Goal: Obtain resource: Obtain resource

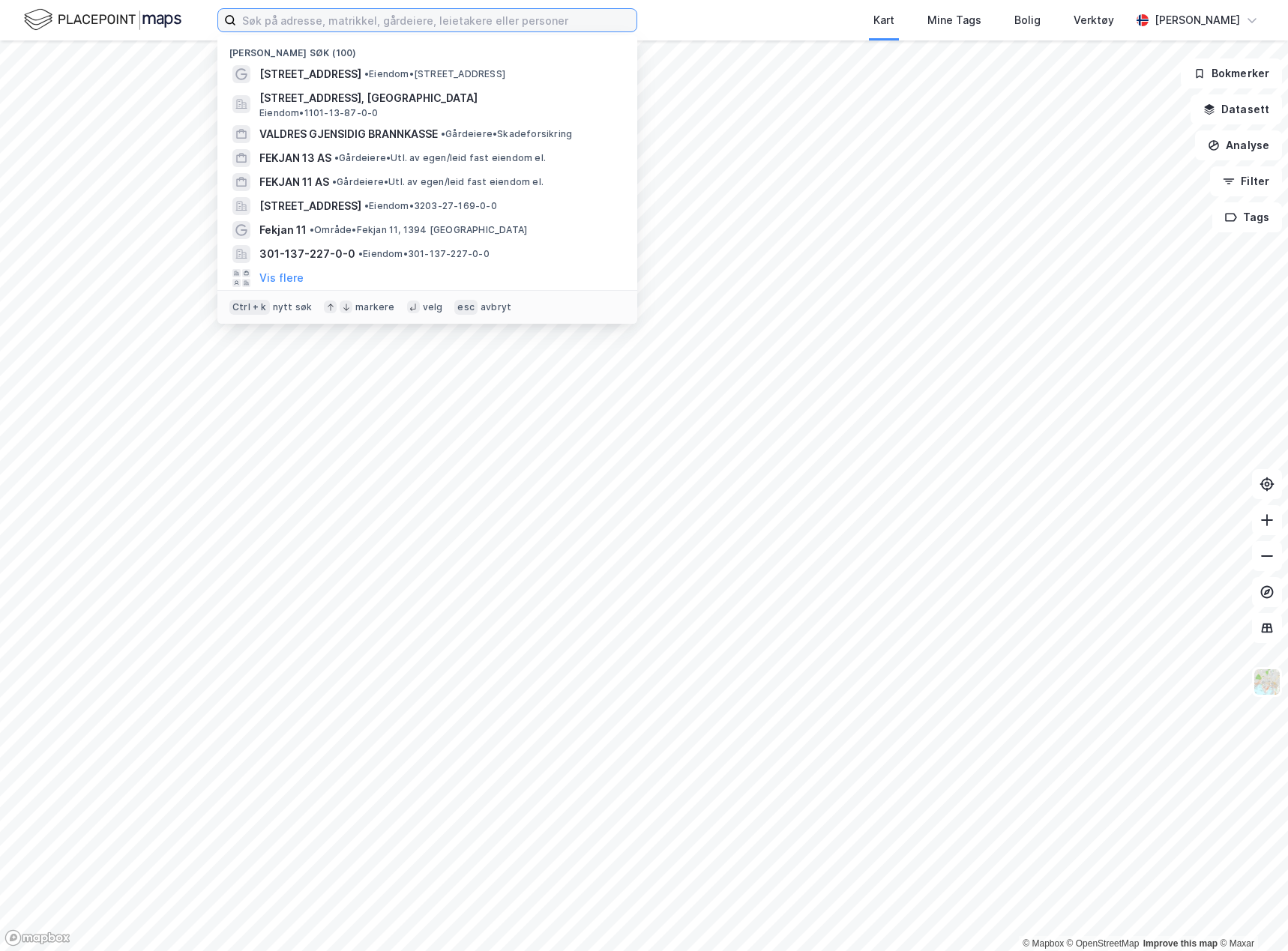
click at [310, 30] on input at bounding box center [436, 20] width 400 height 23
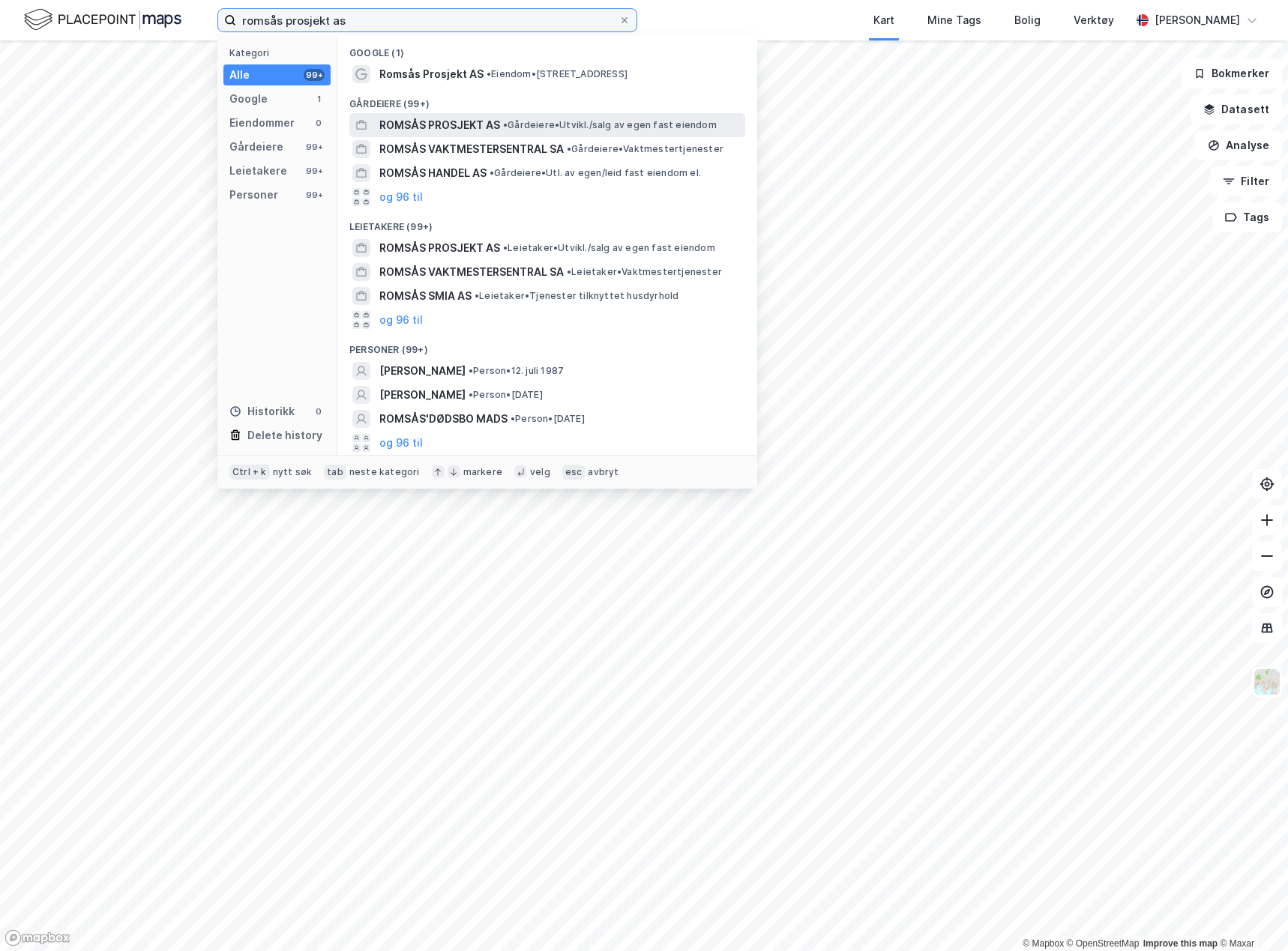
type input "romsås prosjekt as"
click at [437, 127] on span "ROMSÅS PROSJEKT AS" at bounding box center [439, 125] width 121 height 18
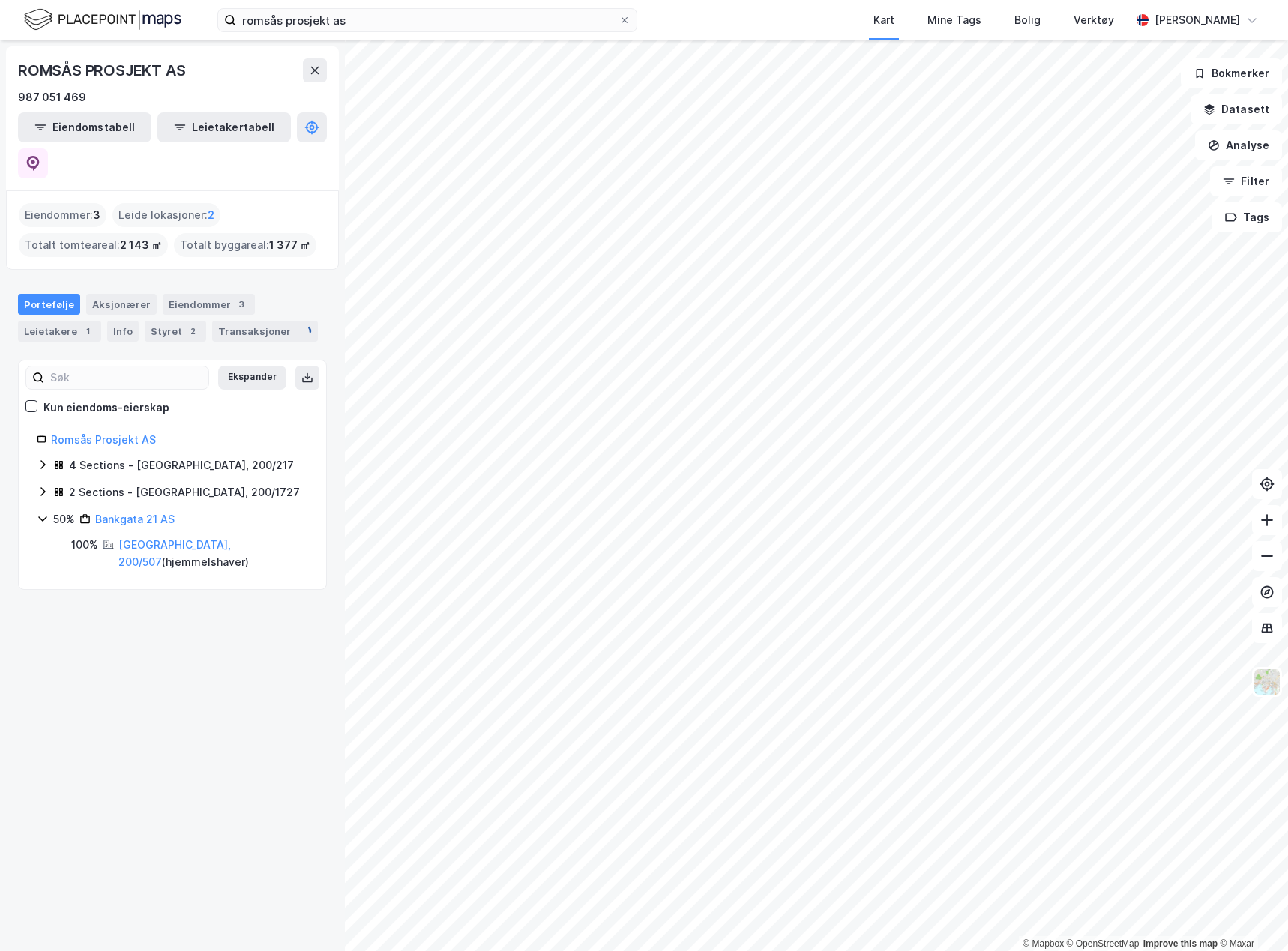
click at [38, 485] on icon at bounding box center [43, 491] width 12 height 12
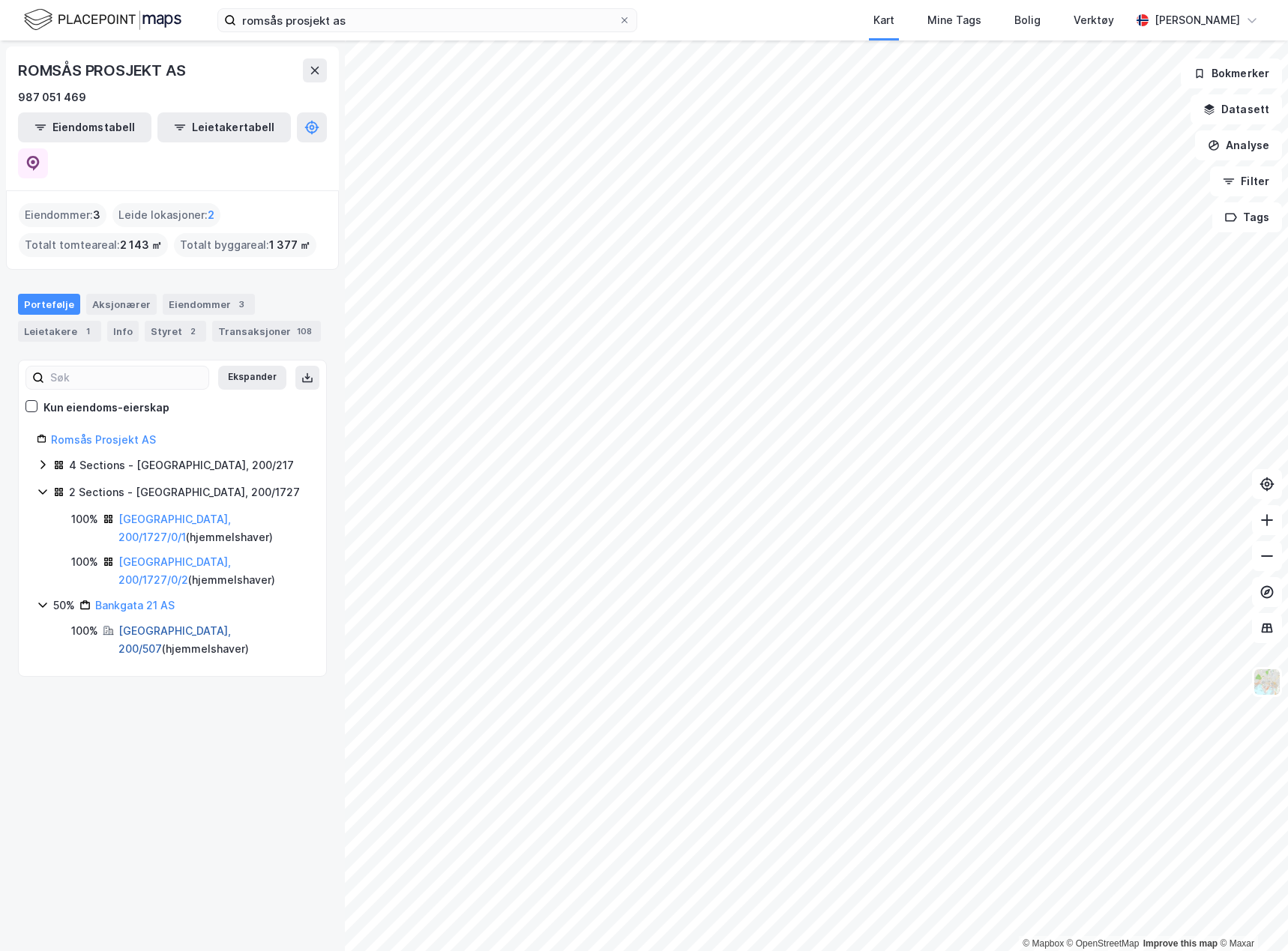
click at [168, 624] on link "Lillehammer, 200/507" at bounding box center [174, 639] width 112 height 31
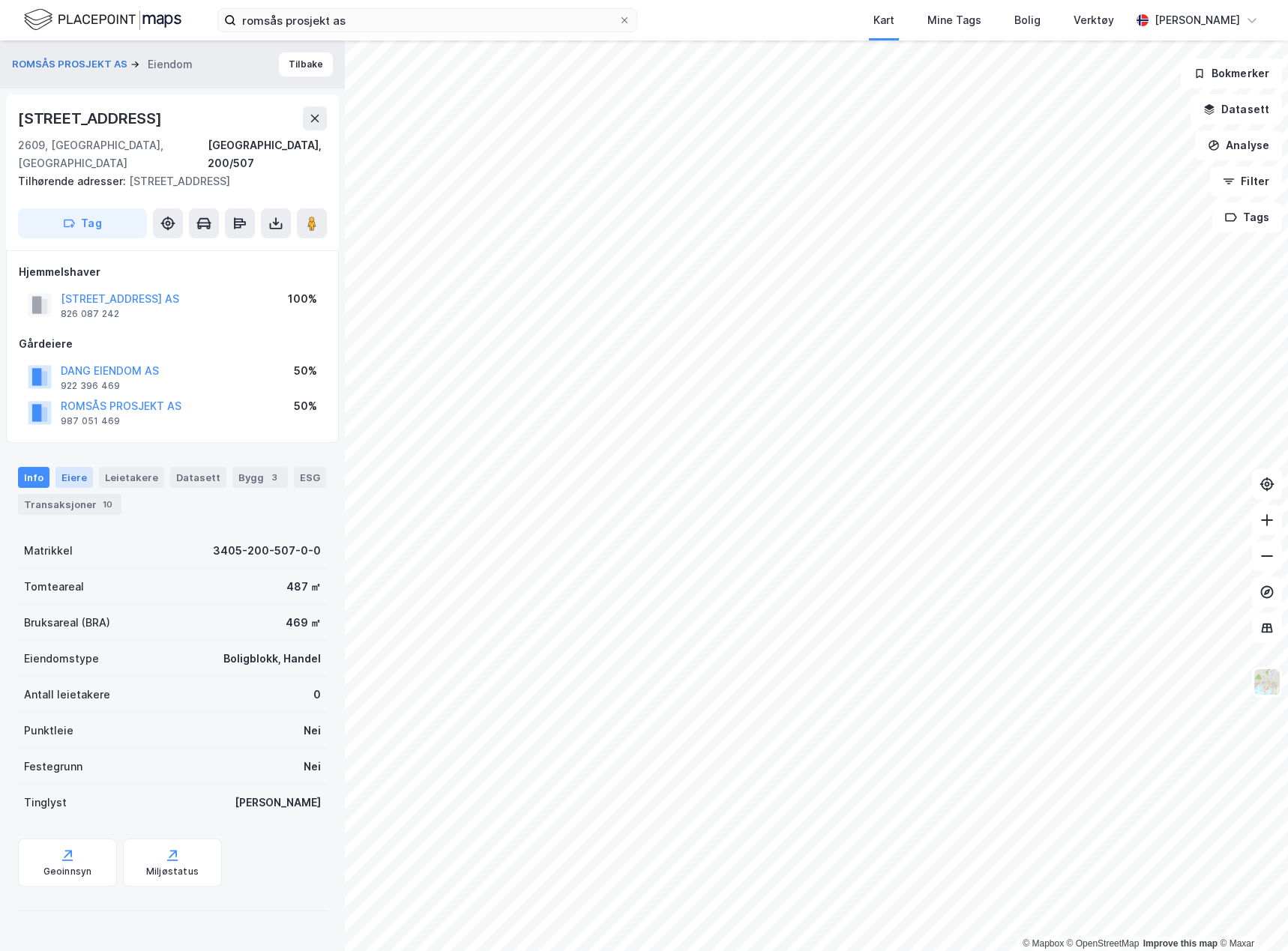
click at [80, 467] on div "Eiere" at bounding box center [75, 478] width 38 height 21
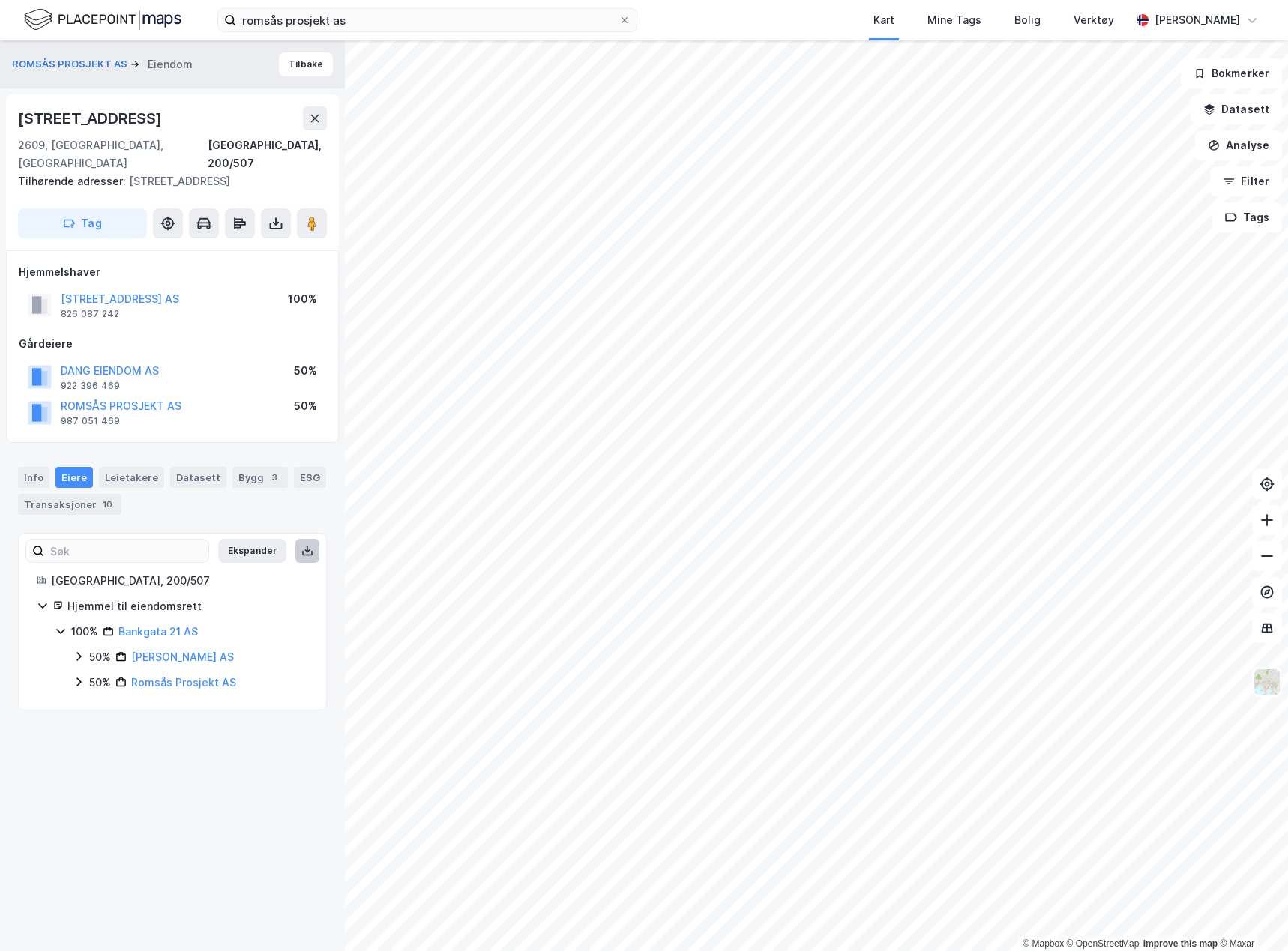
click at [301, 545] on icon at bounding box center [307, 551] width 12 height 12
click at [269, 216] on icon at bounding box center [276, 223] width 15 height 15
click at [236, 247] on div "Last ned grunnbok" at bounding box center [201, 253] width 87 height 12
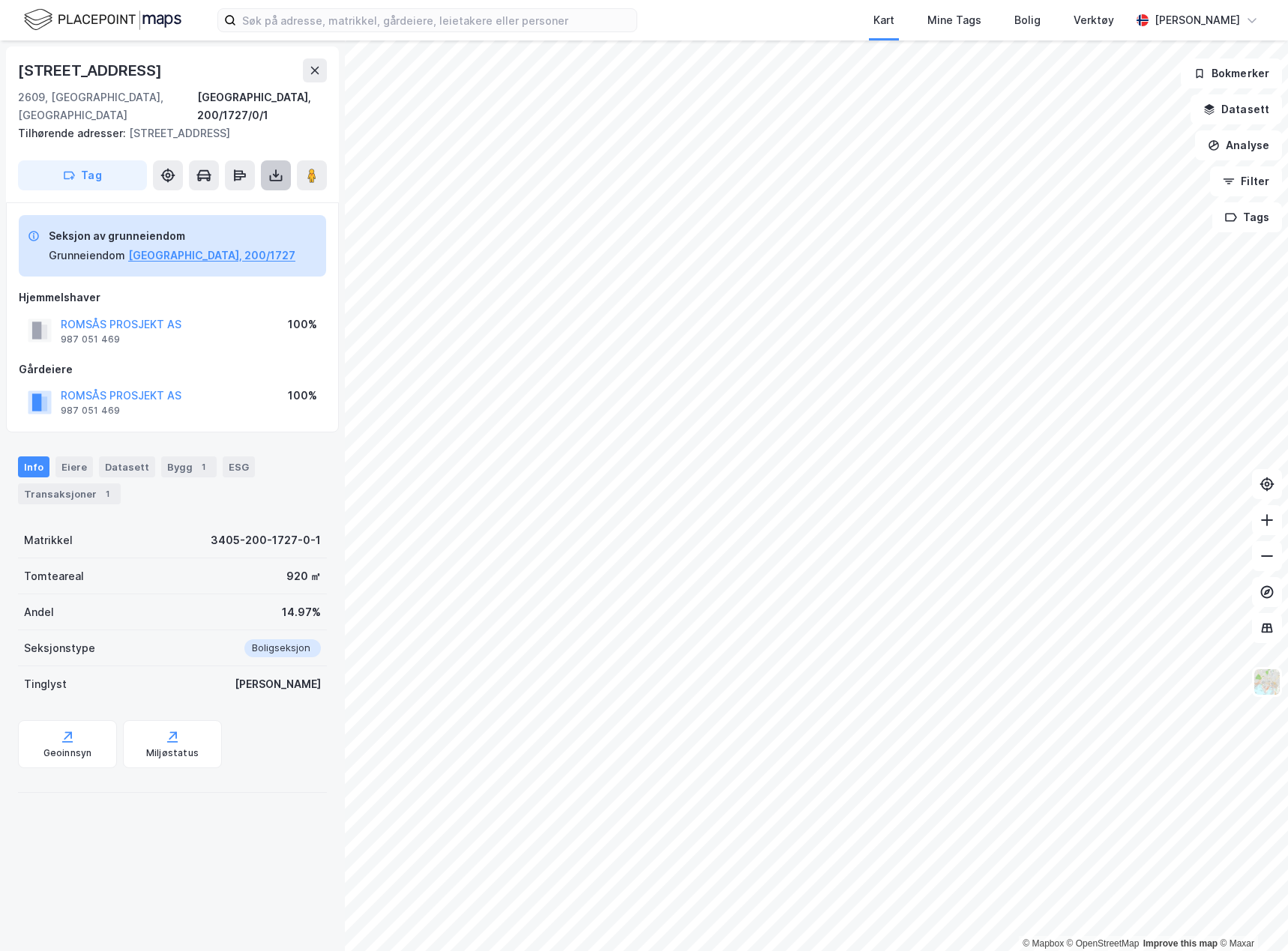
click at [274, 176] on icon at bounding box center [276, 179] width 13 height 6
click at [219, 200] on div "Last ned grunnbok" at bounding box center [201, 206] width 87 height 12
click at [220, 246] on button "Lillehammer, 200/1727" at bounding box center [212, 255] width 167 height 18
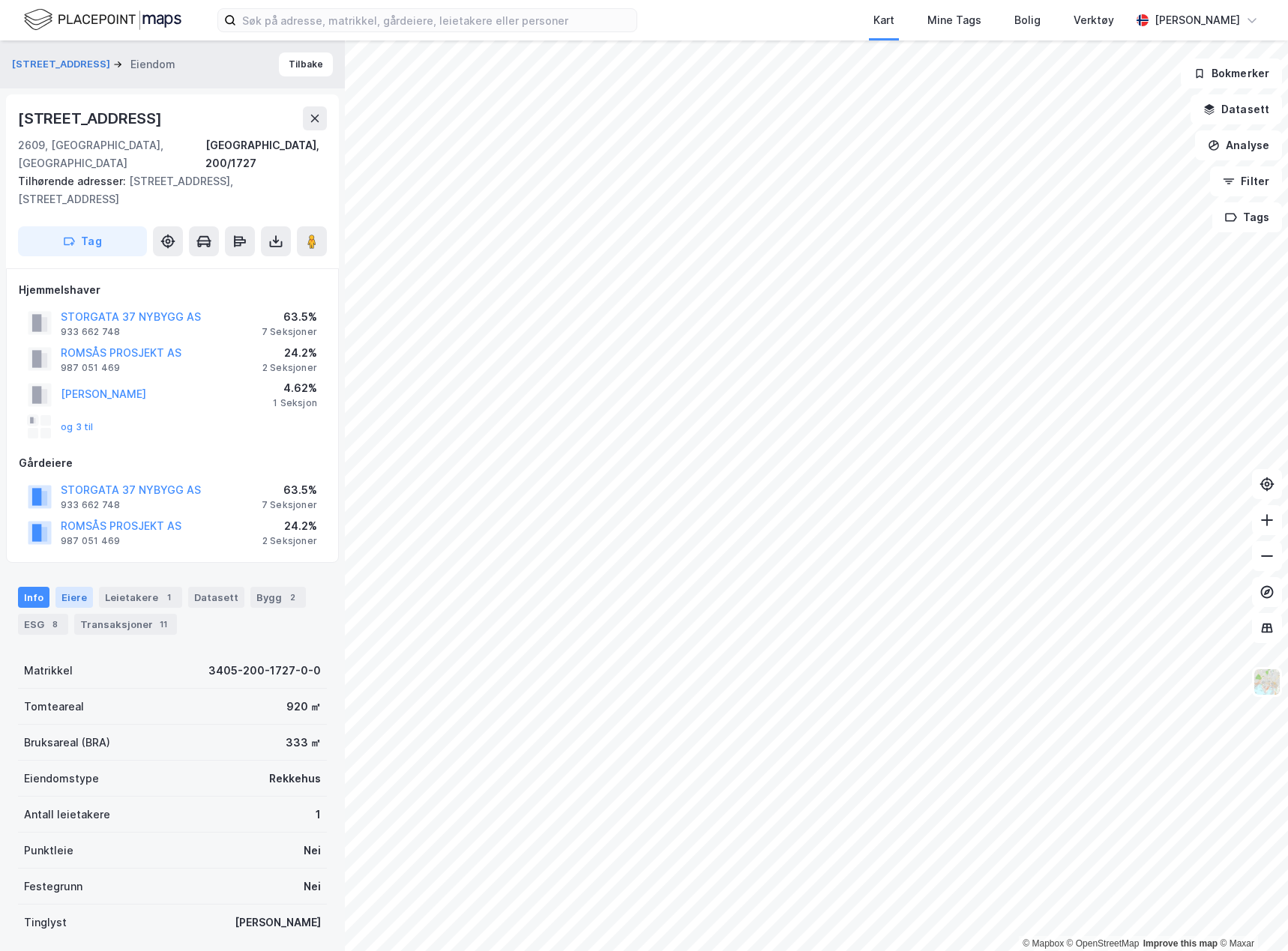
click at [78, 587] on div "Eiere" at bounding box center [75, 598] width 38 height 21
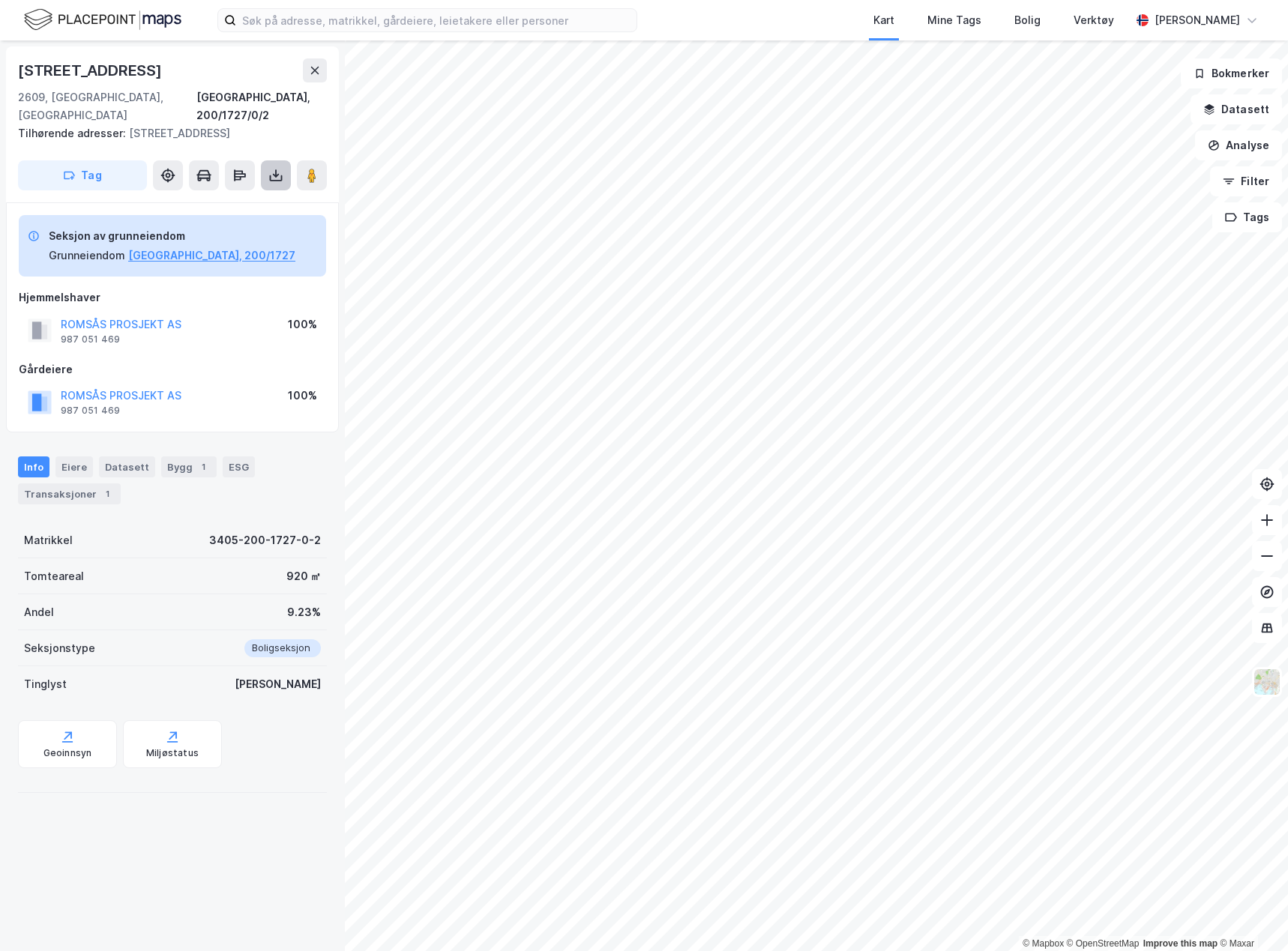
click at [268, 161] on button at bounding box center [276, 176] width 30 height 30
click at [252, 195] on div "Last ned grunnbok" at bounding box center [211, 206] width 160 height 24
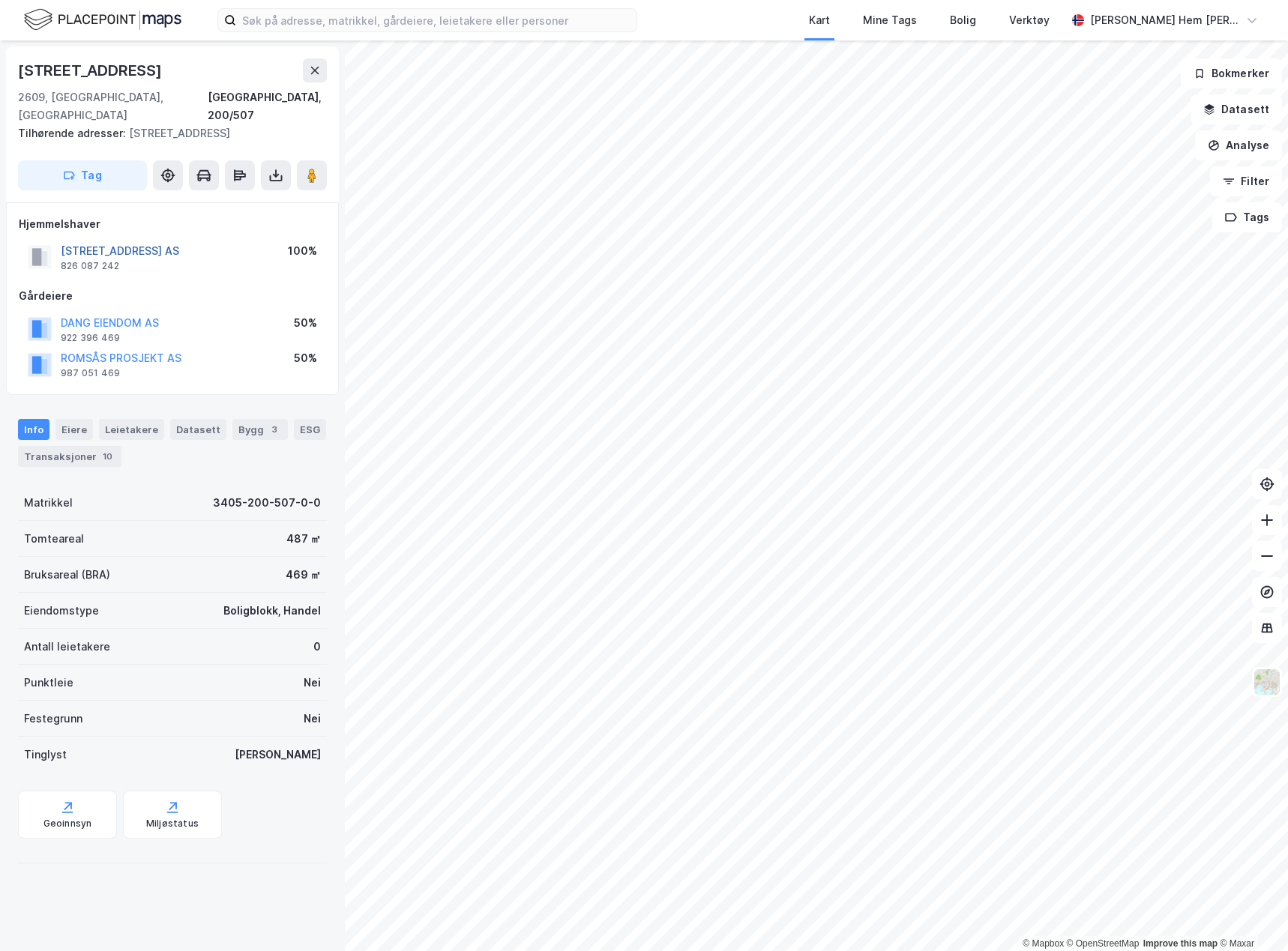
click at [0, 0] on button "[STREET_ADDRESS] AS" at bounding box center [0, 0] width 0 height 0
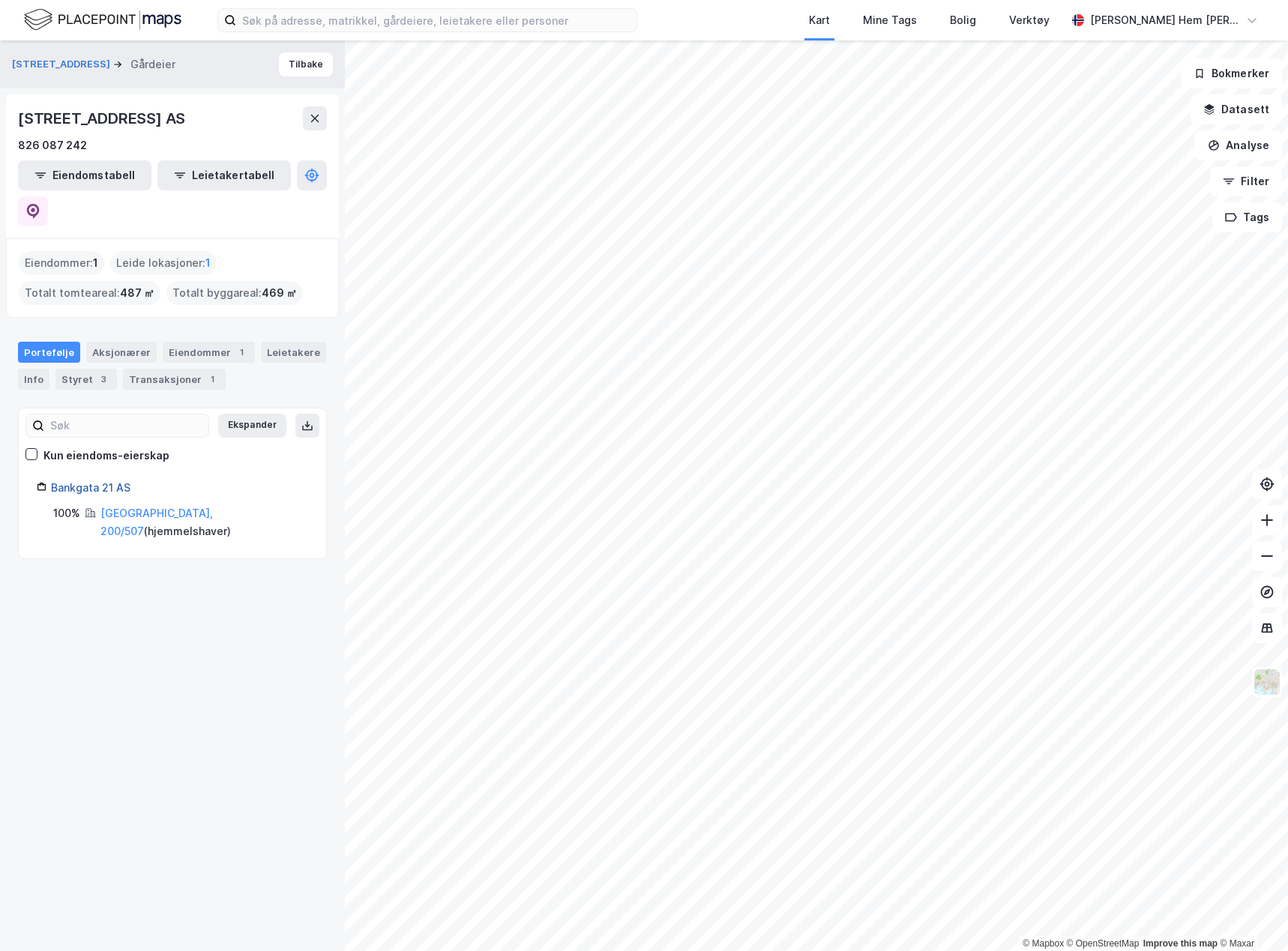
click at [118, 482] on link "Bankgata 21 AS" at bounding box center [90, 488] width 79 height 13
click at [132, 342] on div "Aksjonærer" at bounding box center [121, 353] width 70 height 21
